Goal: Information Seeking & Learning: Learn about a topic

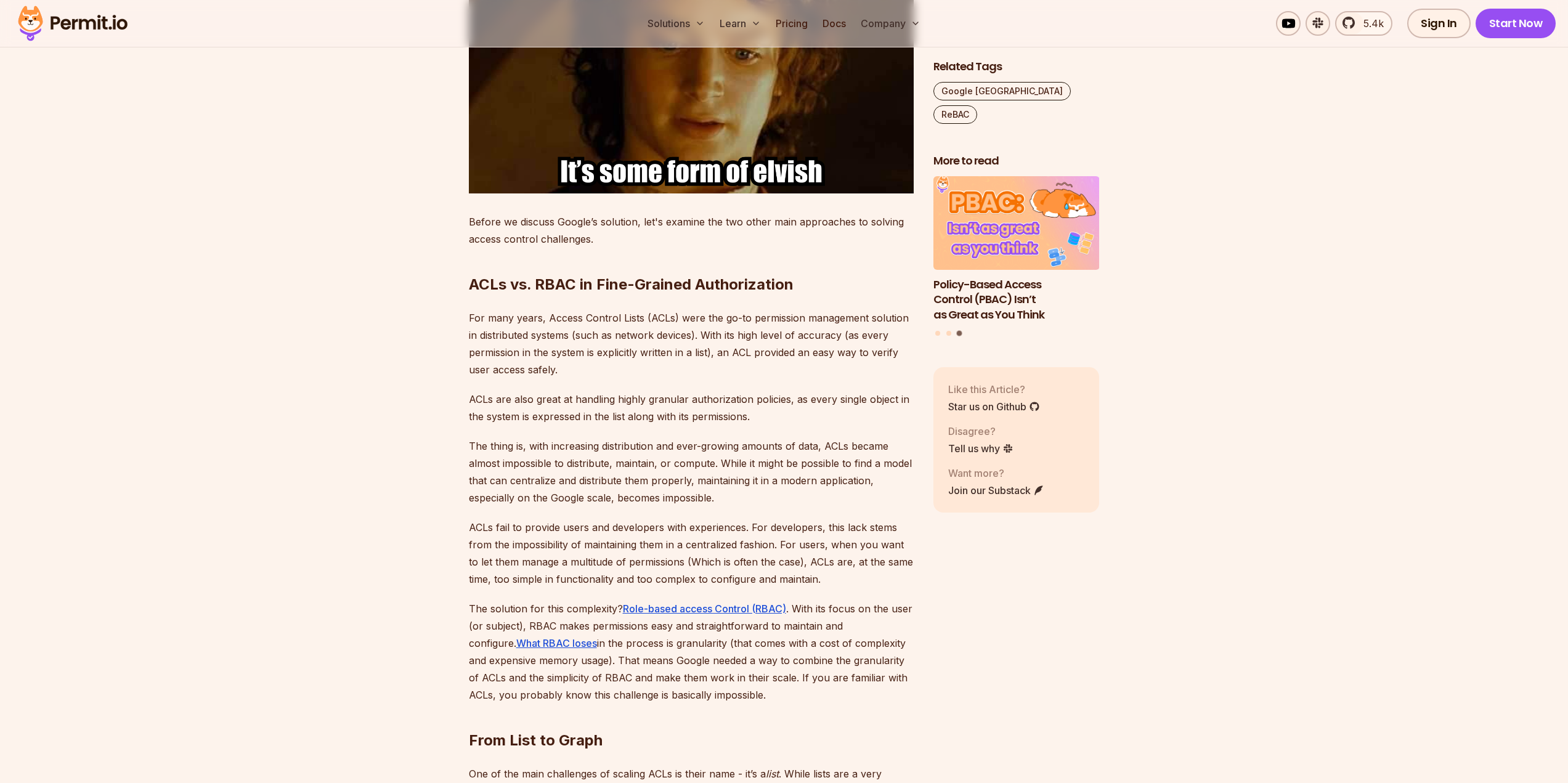
scroll to position [1973, 0]
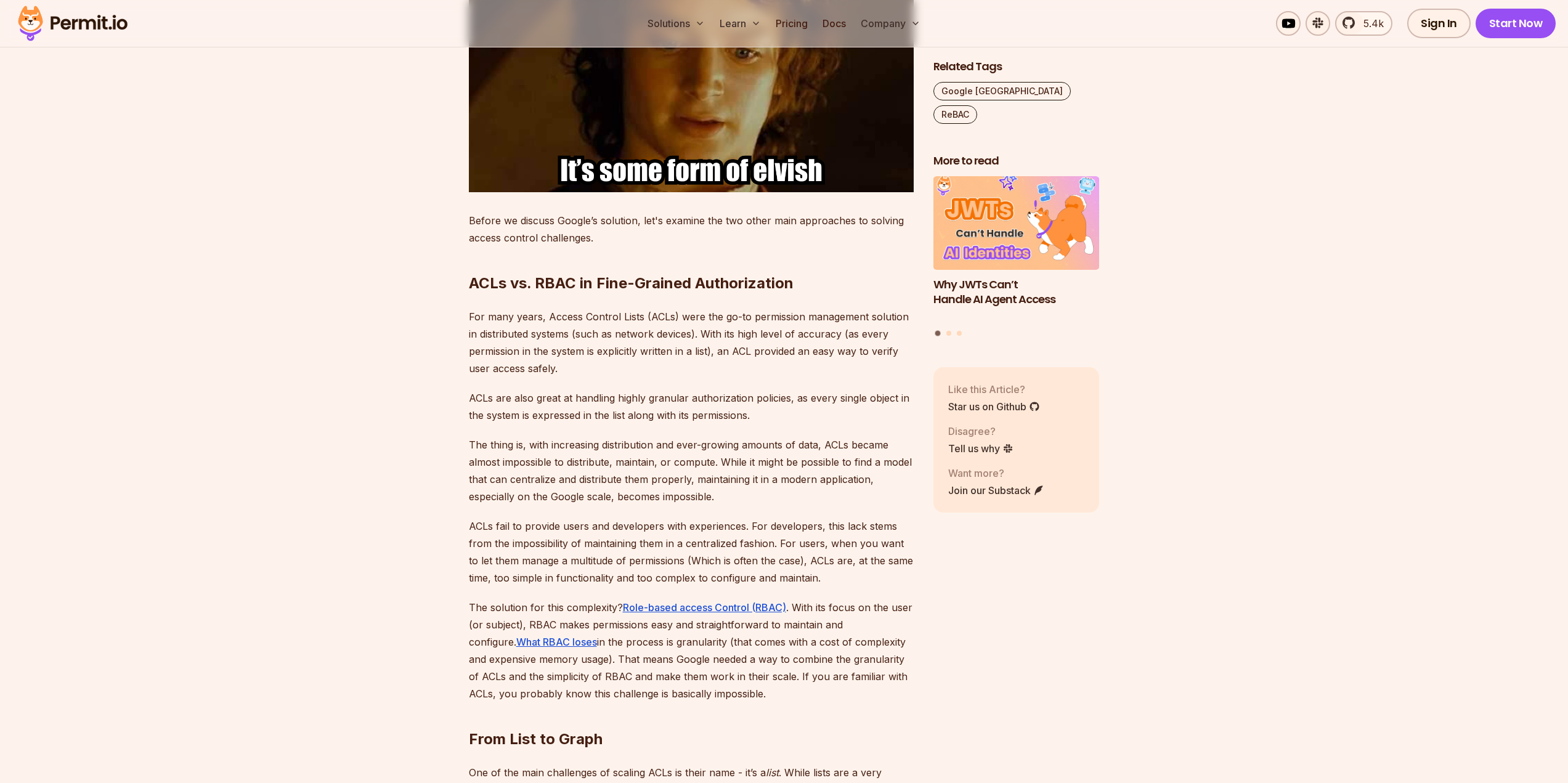
click at [785, 443] on p "The thing is, with increasing distribution and ever-growing amounts of data, AC…" at bounding box center [691, 470] width 445 height 69
click at [766, 392] on p "ACLs are also great at handling highly granular authorization policies, as ever…" at bounding box center [691, 407] width 445 height 35
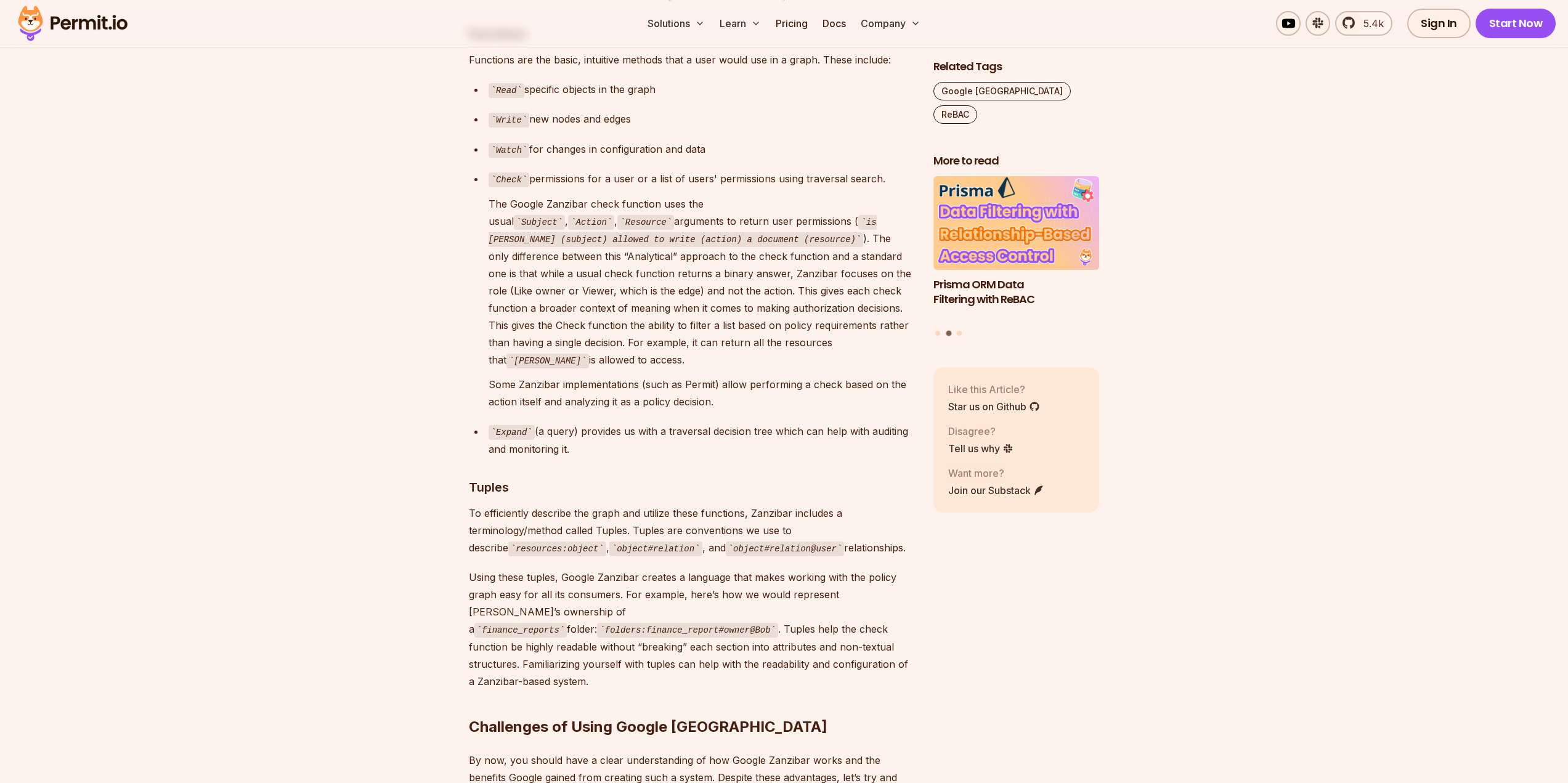
scroll to position [3574, 0]
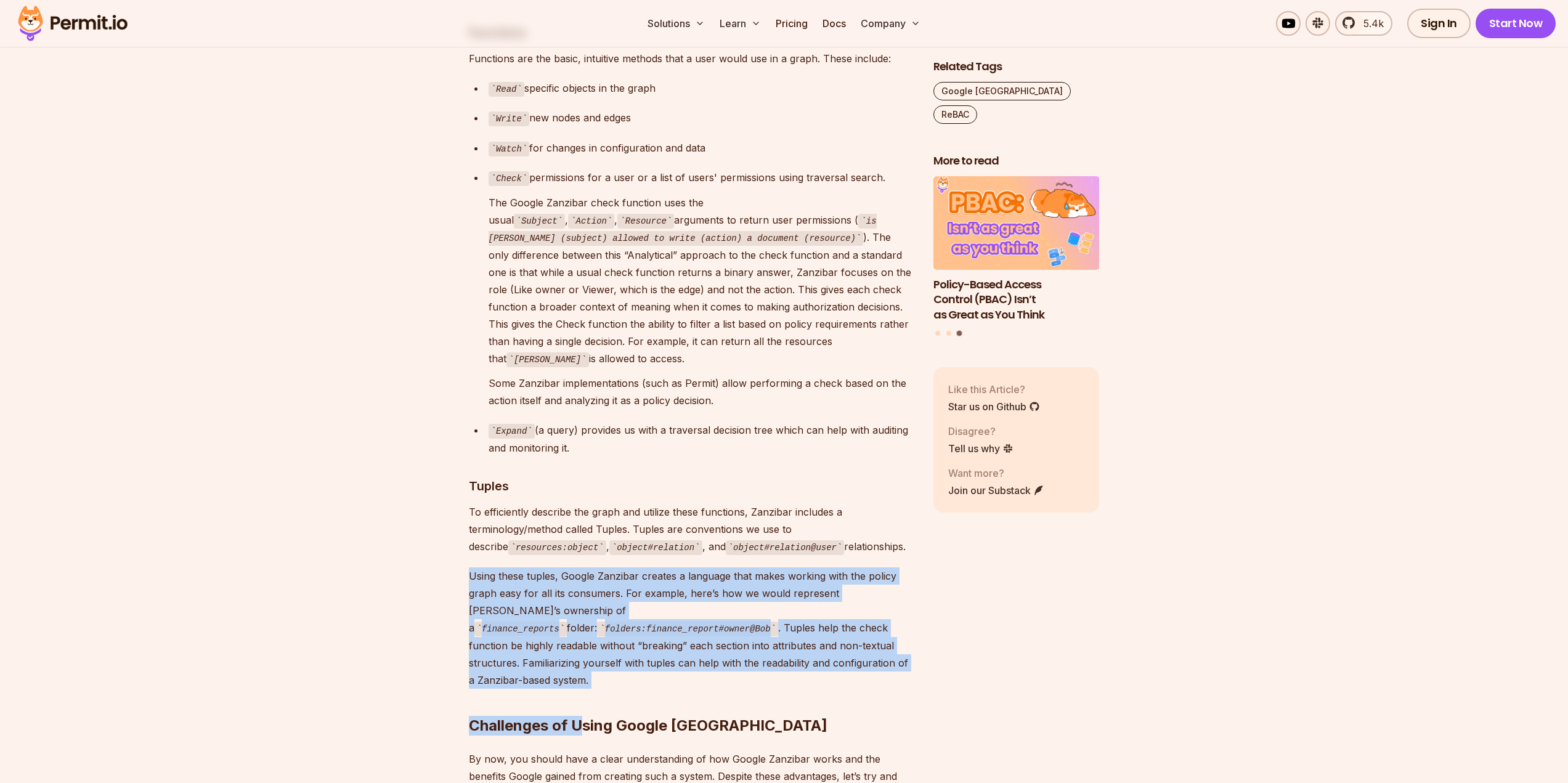
drag, startPoint x: 584, startPoint y: 596, endPoint x: 462, endPoint y: 508, distance: 150.4
click at [462, 508] on section "Table of Contents Google Zanzibar is a white paper that describes Google's auth…" at bounding box center [784, 156] width 1568 height 6066
click at [477, 567] on p "Using these tuples, Google Zanzibar creates a language that makes working with …" at bounding box center [691, 628] width 445 height 121
drag, startPoint x: 469, startPoint y: 504, endPoint x: 584, endPoint y: 588, distance: 142.4
click at [584, 588] on div "Google Zanzibar is a white paper that describes Google's authorization system f…" at bounding box center [691, 61] width 445 height 5748
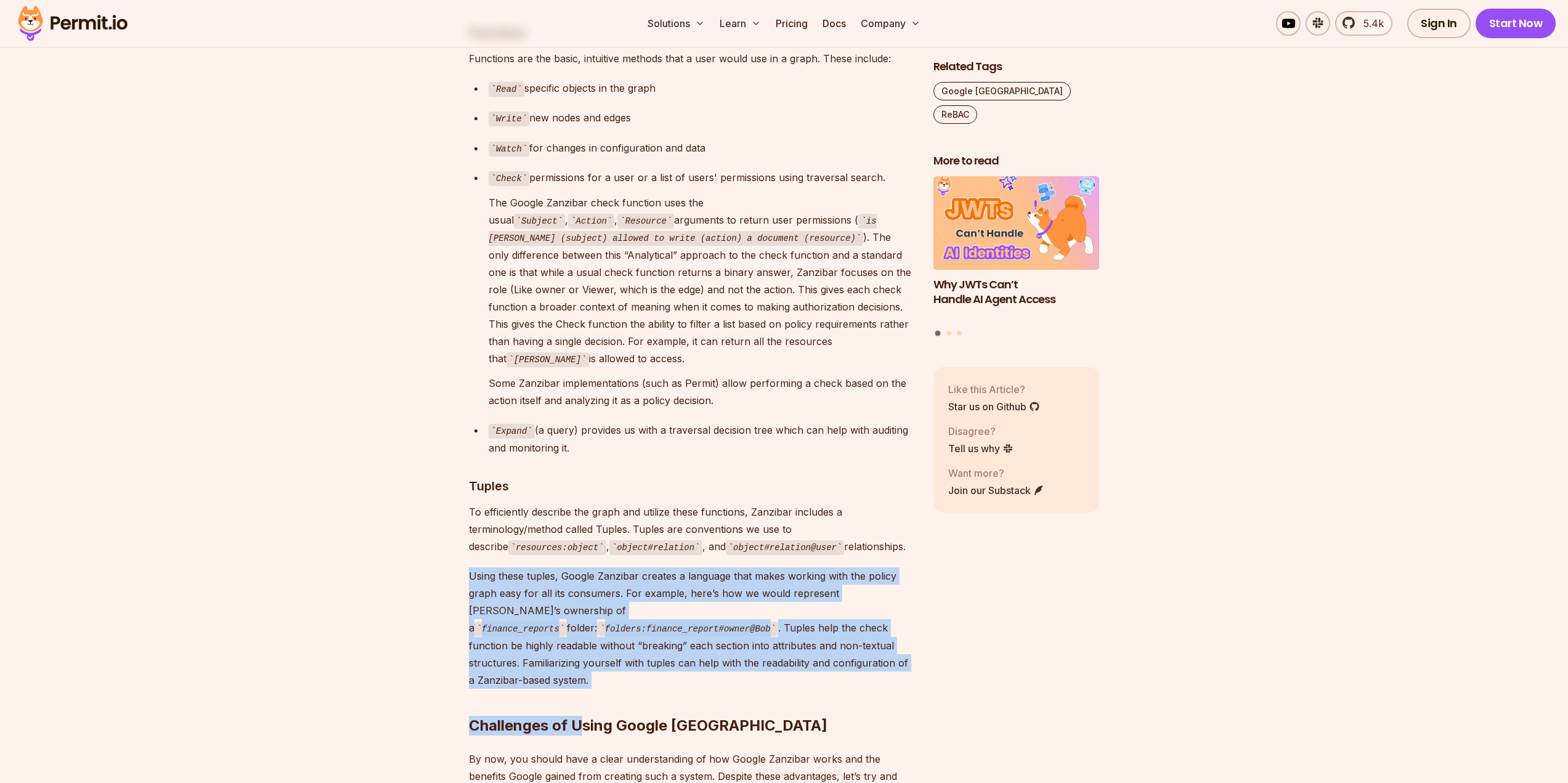
click at [584, 667] on h2 "Challenges of Using Google [GEOGRAPHIC_DATA]" at bounding box center [691, 701] width 445 height 69
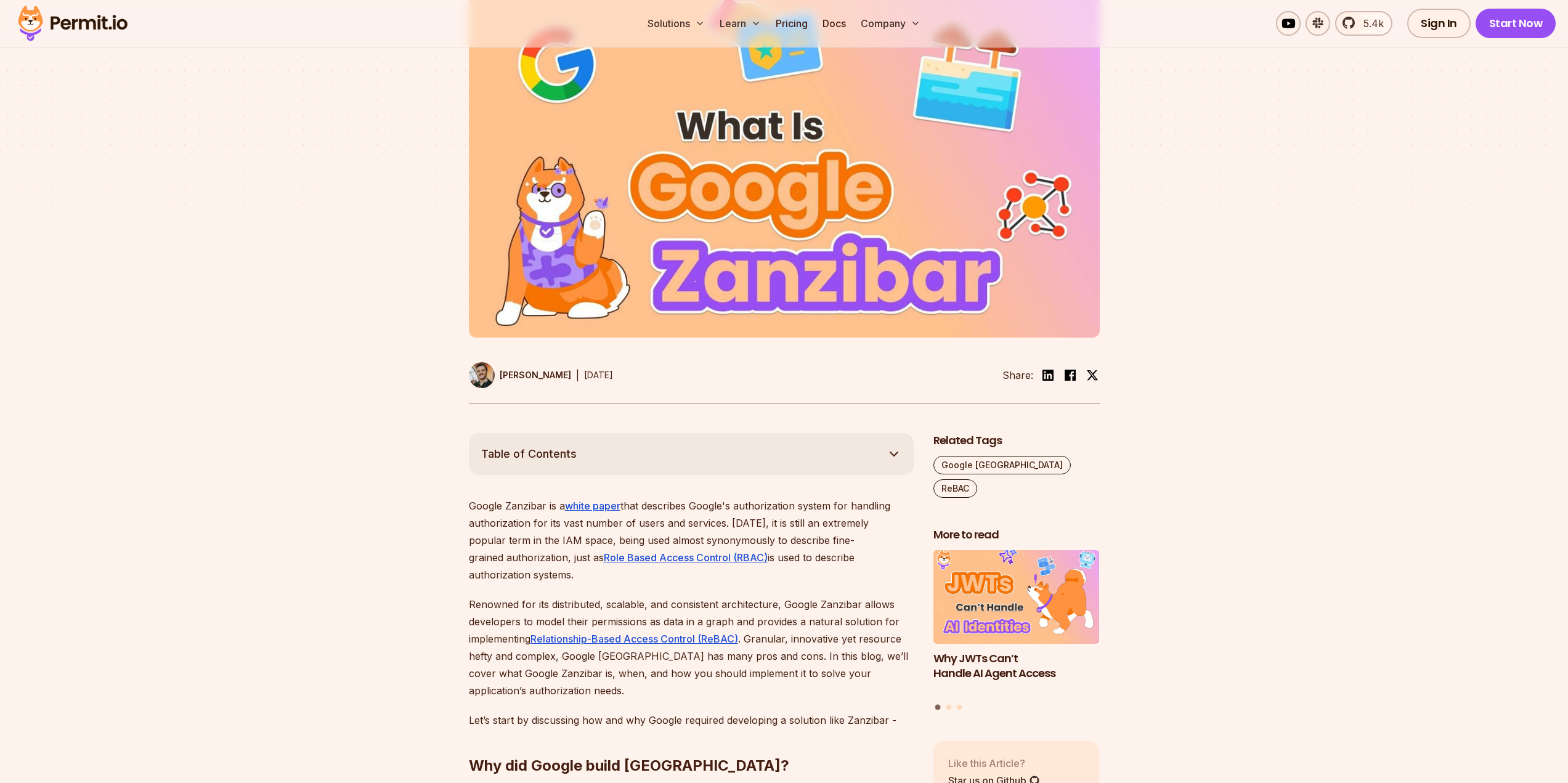
scroll to position [554, 0]
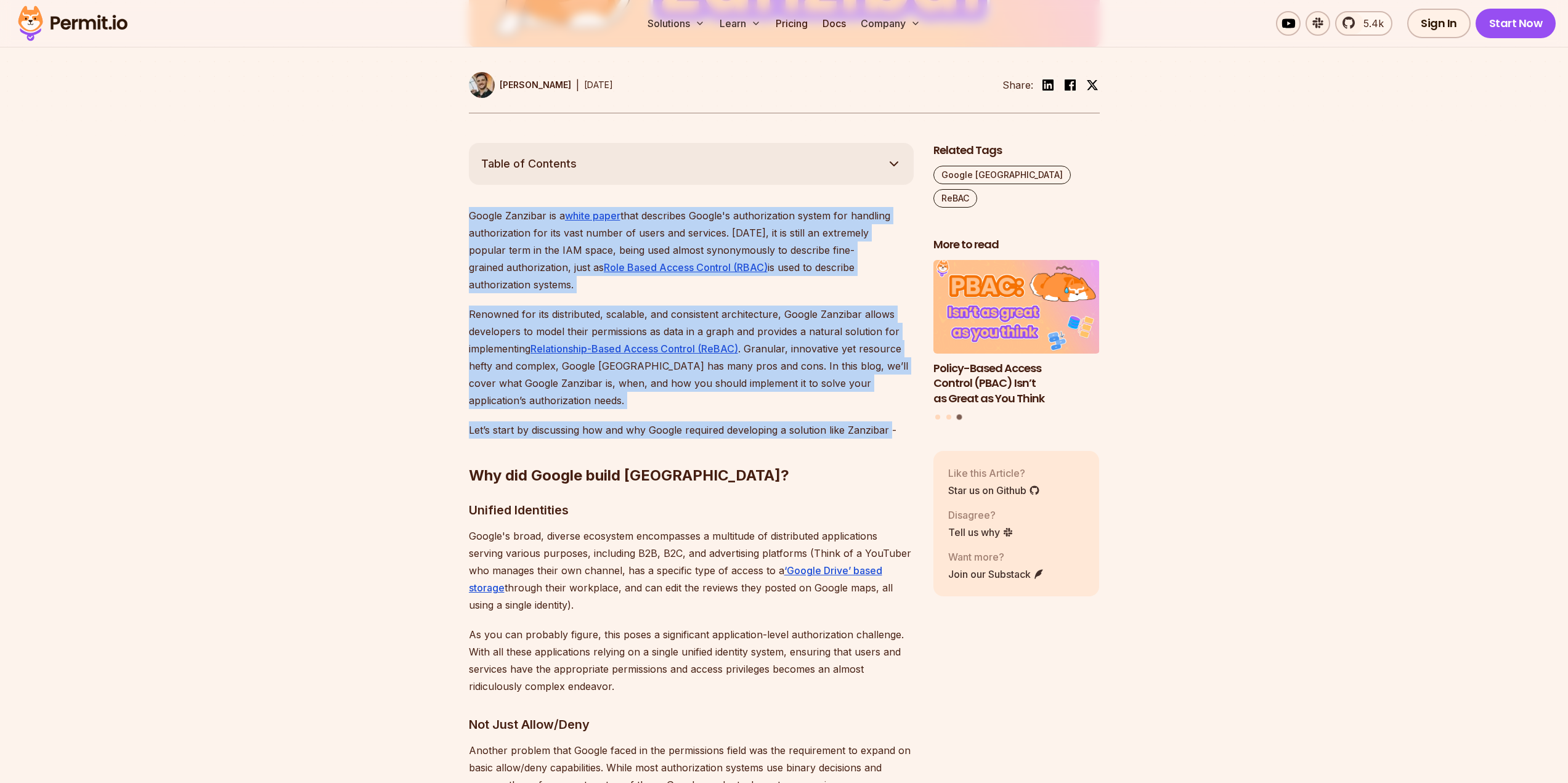
drag, startPoint x: 890, startPoint y: 417, endPoint x: 466, endPoint y: 216, distance: 469.2
